Goal: Information Seeking & Learning: Learn about a topic

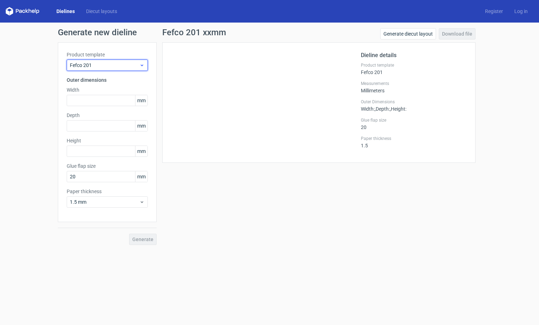
click at [143, 66] on icon at bounding box center [141, 65] width 5 height 6
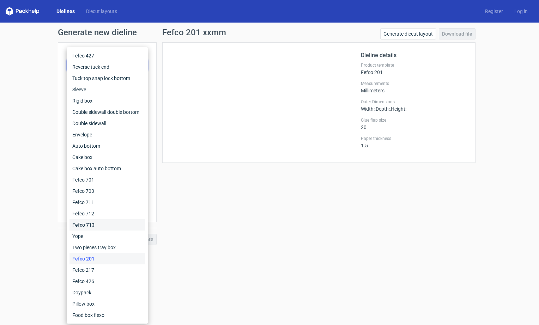
click at [106, 223] on div "Fefco 713" at bounding box center [106, 224] width 75 height 11
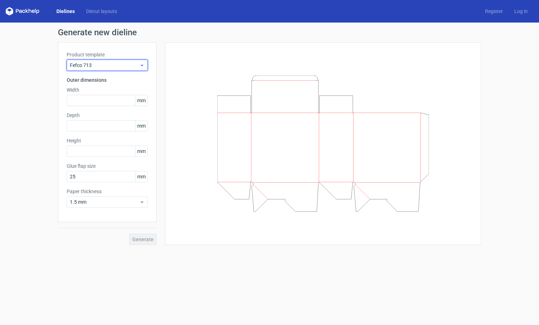
click at [140, 63] on icon at bounding box center [141, 65] width 5 height 6
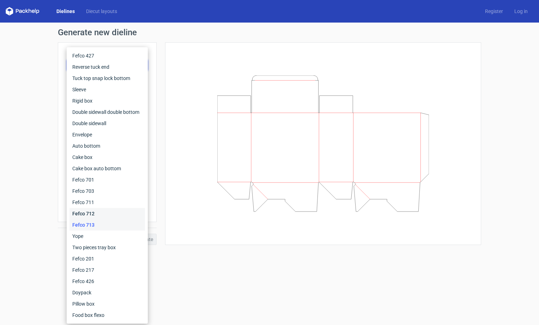
click at [106, 210] on div "Fefco 712" at bounding box center [106, 213] width 75 height 11
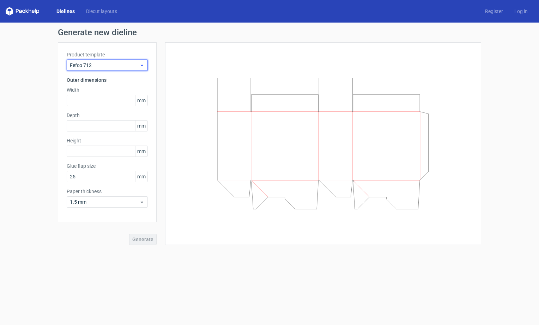
click at [141, 66] on icon at bounding box center [141, 65] width 5 height 6
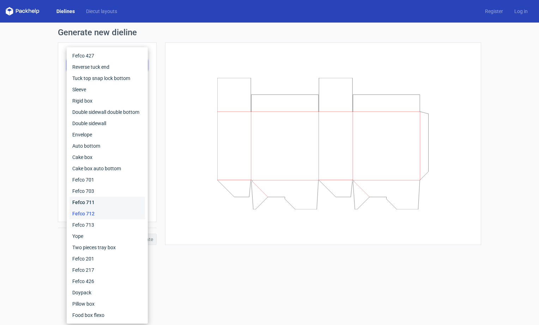
click at [107, 203] on div "Fefco 711" at bounding box center [106, 202] width 75 height 11
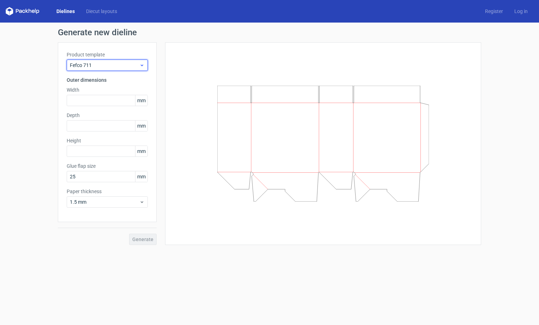
click at [142, 66] on use at bounding box center [142, 66] width 2 height 2
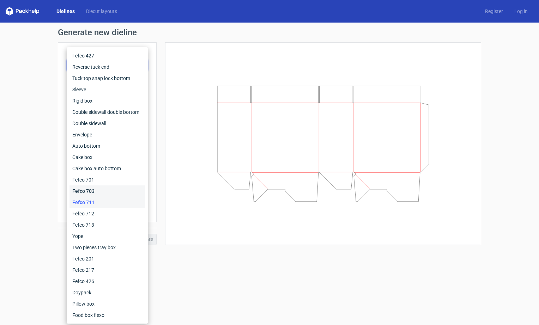
click at [111, 191] on div "Fefco 703" at bounding box center [106, 190] width 75 height 11
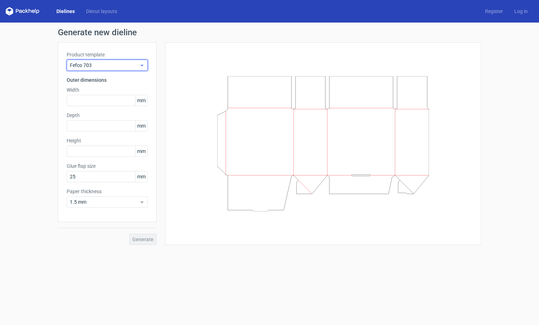
click at [143, 63] on icon at bounding box center [141, 65] width 5 height 6
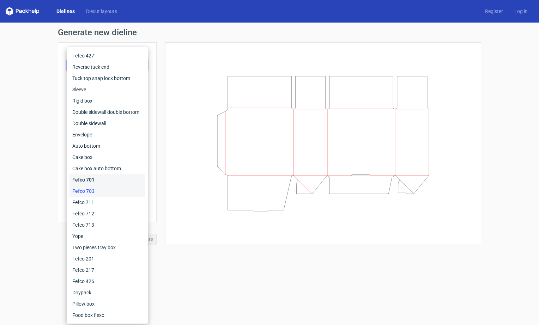
click at [101, 177] on div "Fefco 701" at bounding box center [106, 179] width 75 height 11
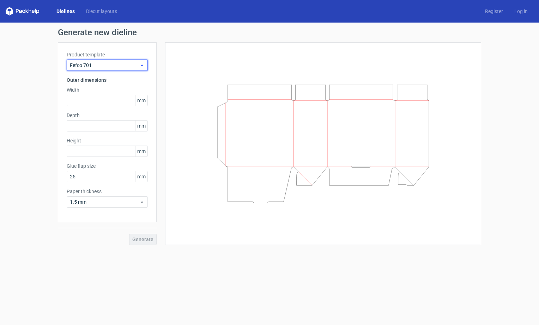
click at [143, 65] on icon at bounding box center [141, 65] width 5 height 6
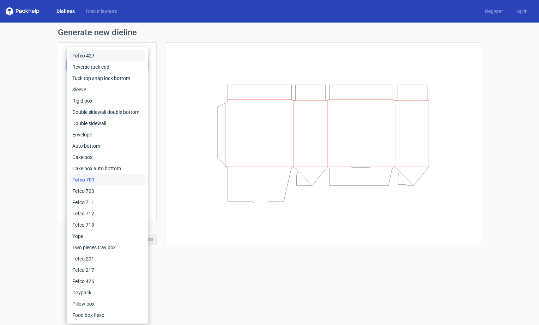
click at [124, 57] on div "Fefco 427" at bounding box center [106, 55] width 75 height 11
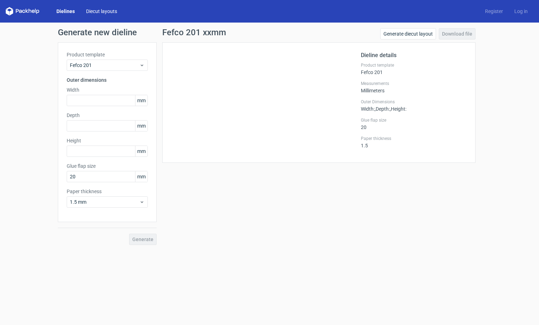
click at [94, 12] on link "Diecut layouts" at bounding box center [101, 11] width 42 height 7
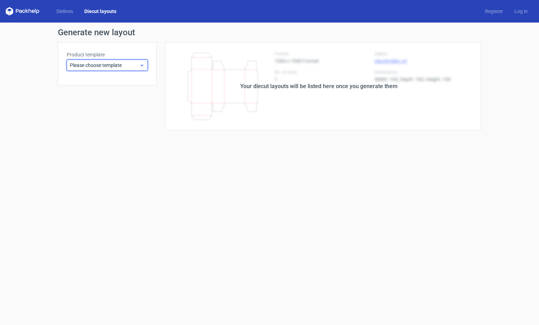
click at [139, 64] on icon at bounding box center [141, 65] width 5 height 6
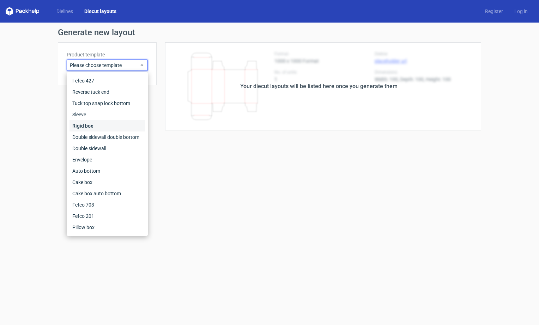
click at [105, 128] on div "Rigid box" at bounding box center [106, 125] width 75 height 11
